Goal: Check status

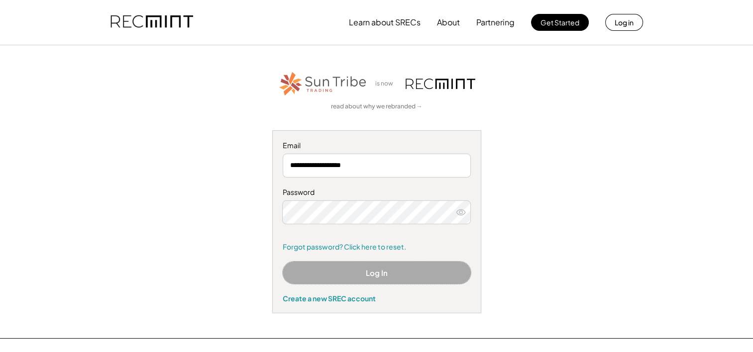
click at [380, 271] on button "Log In" at bounding box center [377, 273] width 188 height 22
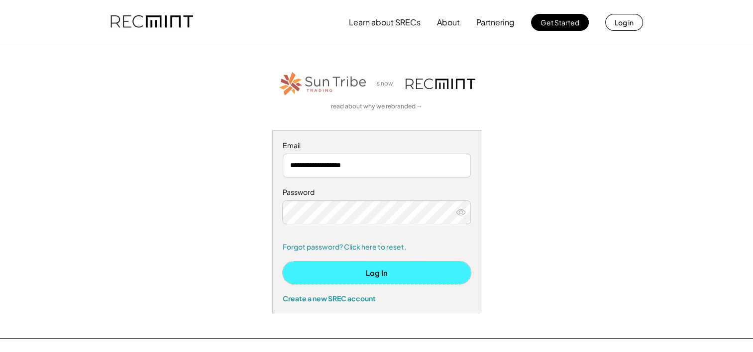
drag, startPoint x: 366, startPoint y: 278, endPoint x: 387, endPoint y: 279, distance: 20.4
click at [366, 278] on button "Log In" at bounding box center [377, 273] width 188 height 22
click at [387, 272] on button "Log In" at bounding box center [377, 273] width 188 height 22
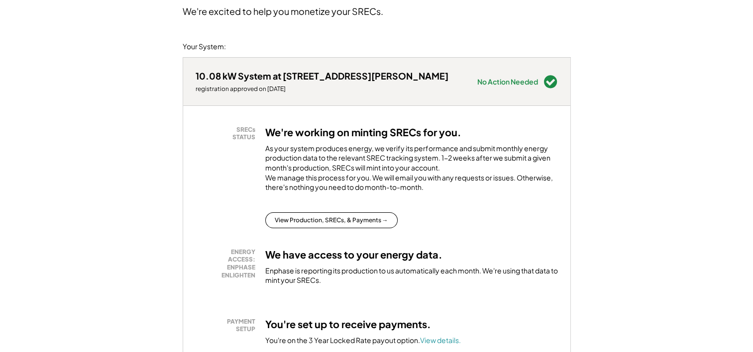
scroll to position [100, 0]
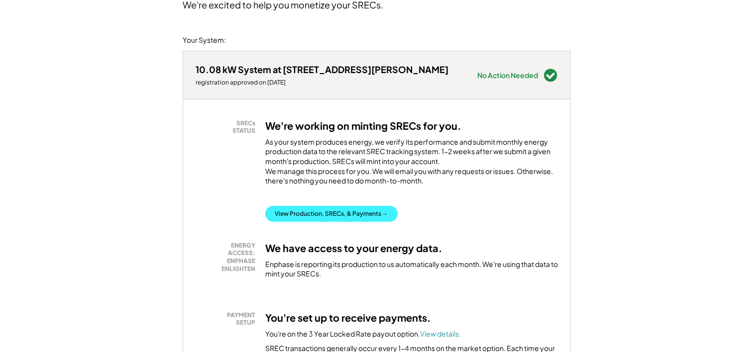
click at [344, 222] on button "View Production, SRECs, & Payments →" at bounding box center [331, 214] width 132 height 16
